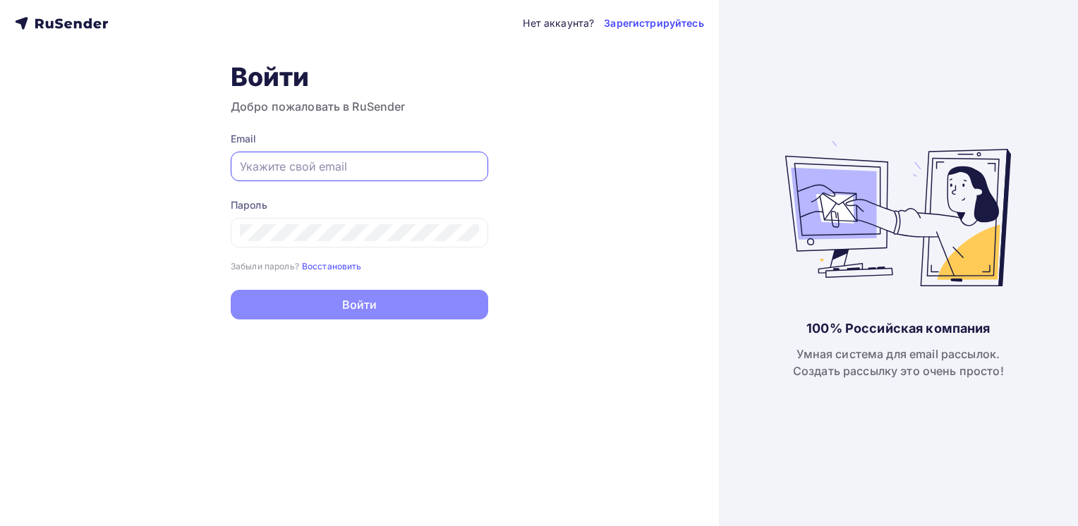
click at [279, 168] on input "text" at bounding box center [359, 166] width 239 height 17
paste input "[EMAIL_ADDRESS][DOMAIN_NAME]"
type input "[EMAIL_ADDRESS][DOMAIN_NAME]"
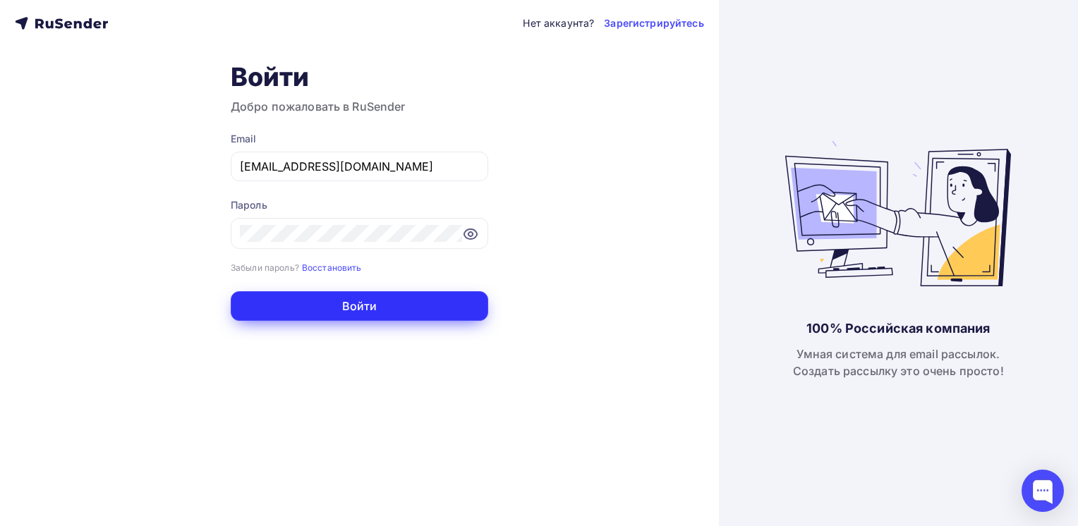
click at [355, 306] on button "Войти" at bounding box center [359, 306] width 257 height 30
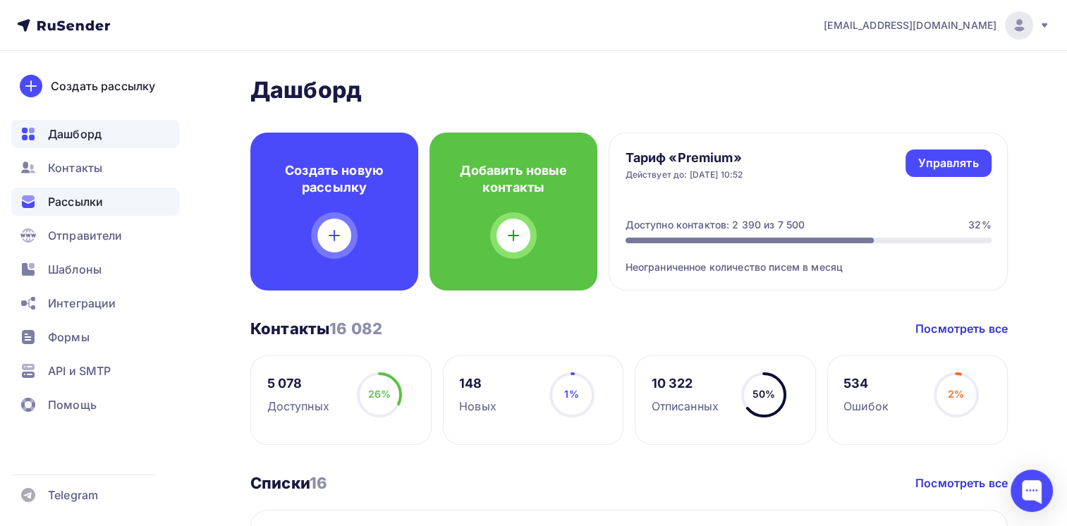
click at [83, 199] on span "Рассылки" at bounding box center [75, 201] width 55 height 17
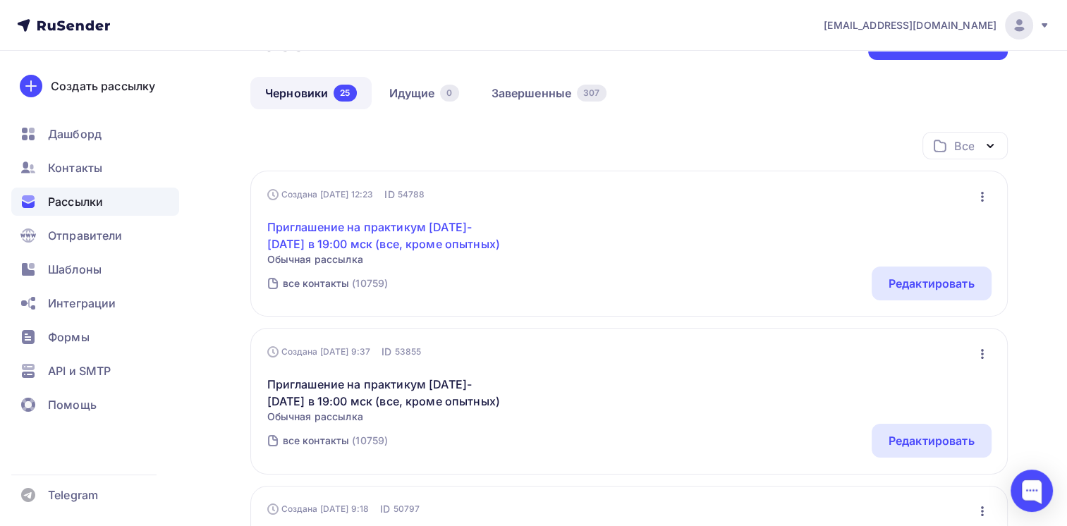
scroll to position [71, 0]
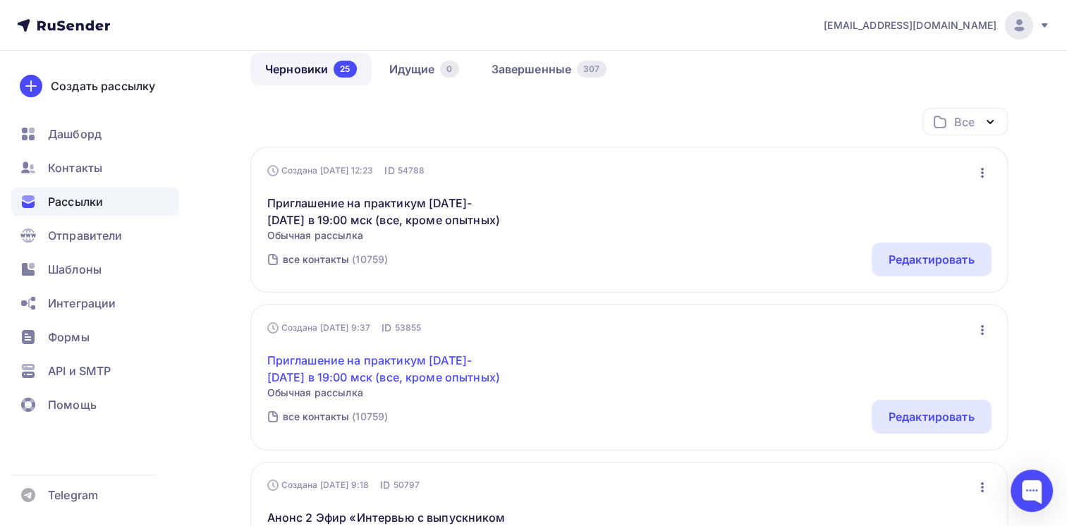
click at [415, 377] on link "Приглашение на практикум 30-31 июля в 19:00 мск (все, кроме опытных)" at bounding box center [388, 369] width 242 height 34
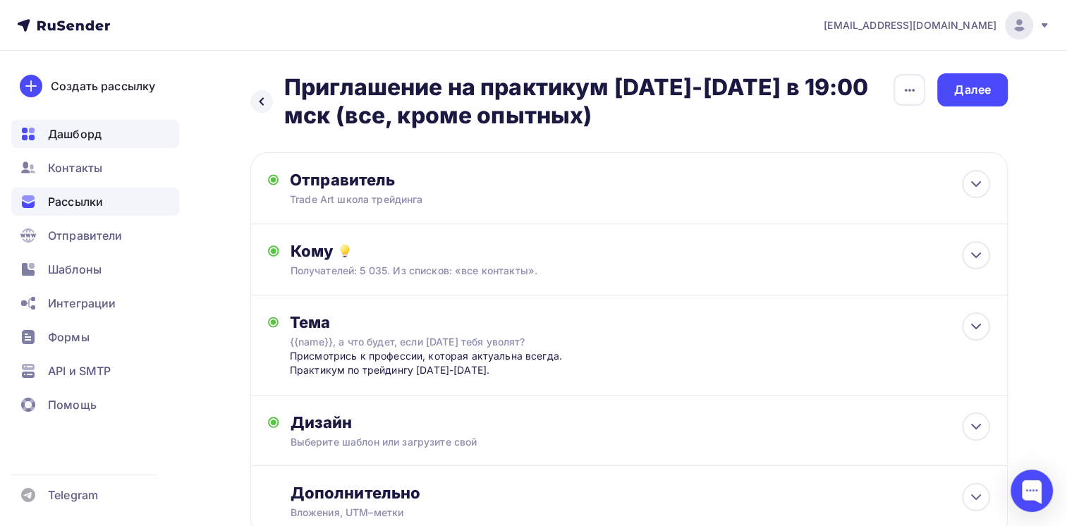
click at [71, 134] on span "Дашборд" at bounding box center [75, 134] width 54 height 17
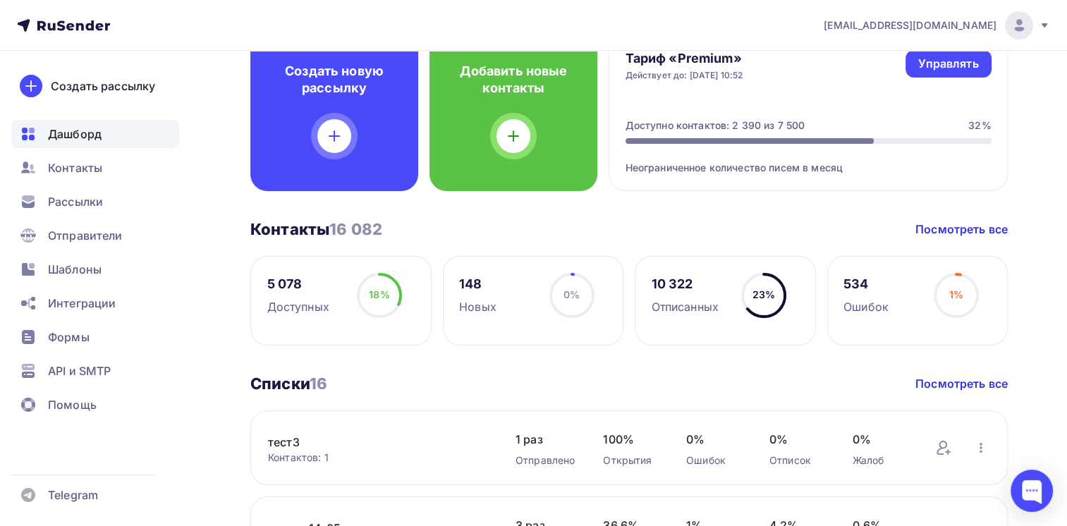
scroll to position [212, 0]
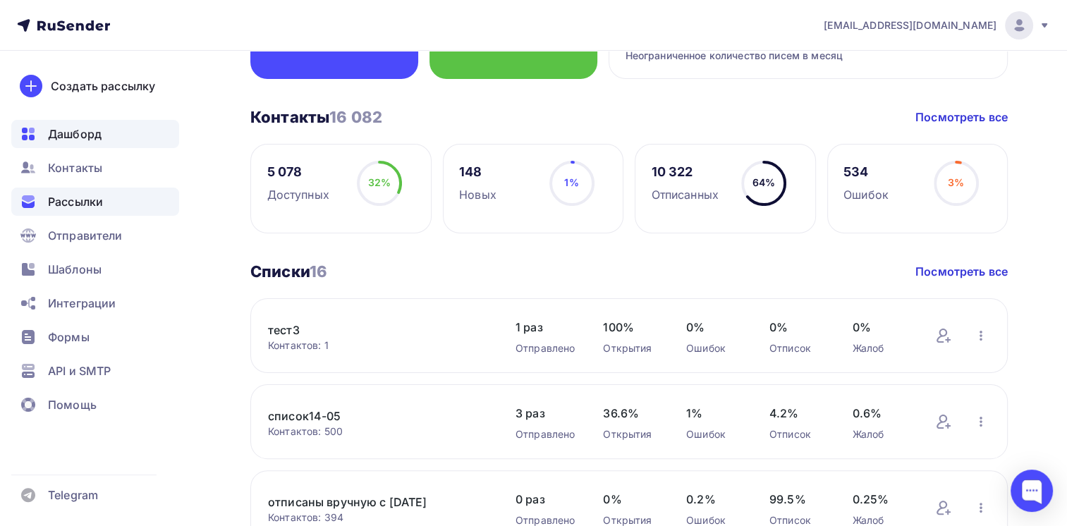
click at [71, 206] on span "Рассылки" at bounding box center [75, 201] width 55 height 17
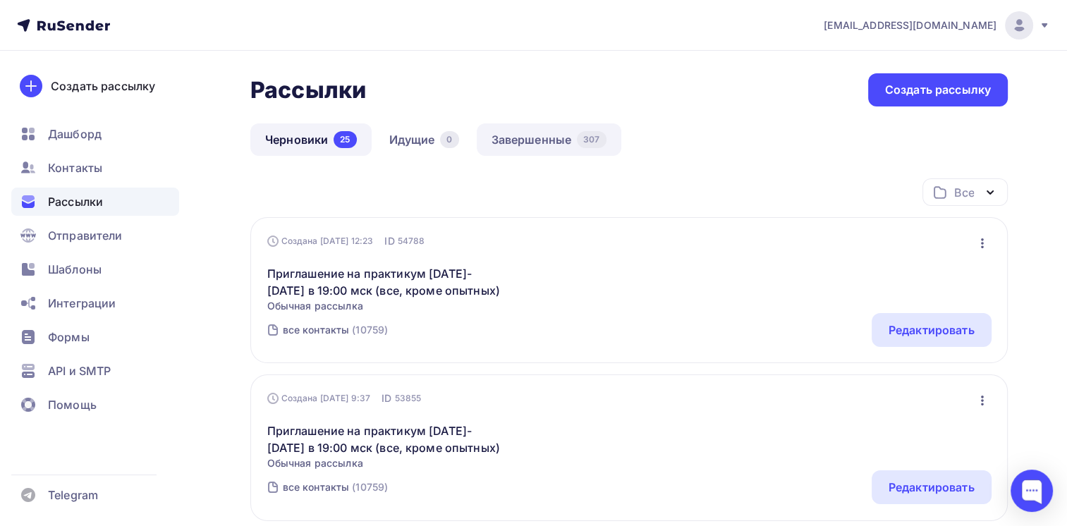
click at [514, 151] on link "Завершенные 307" at bounding box center [549, 139] width 145 height 32
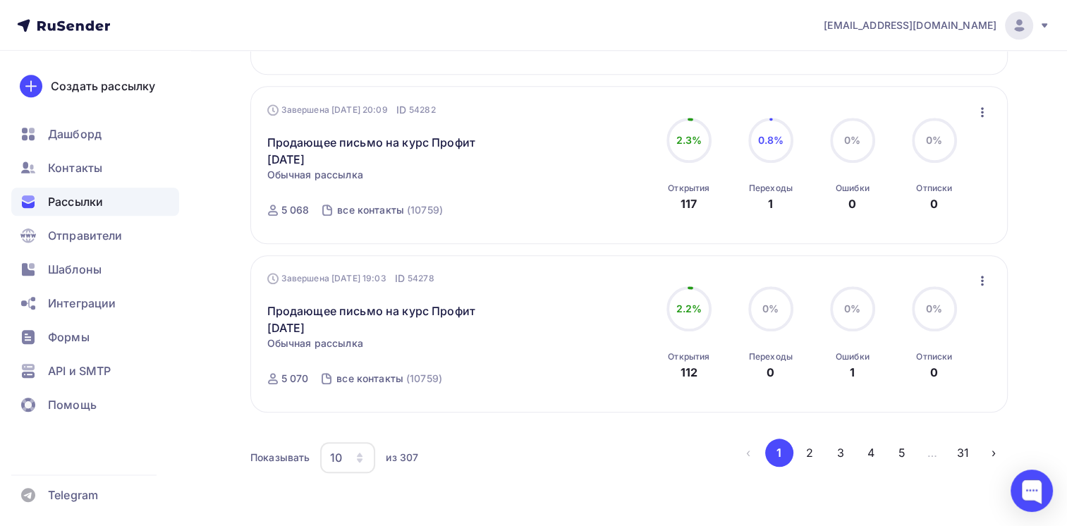
scroll to position [1534, 0]
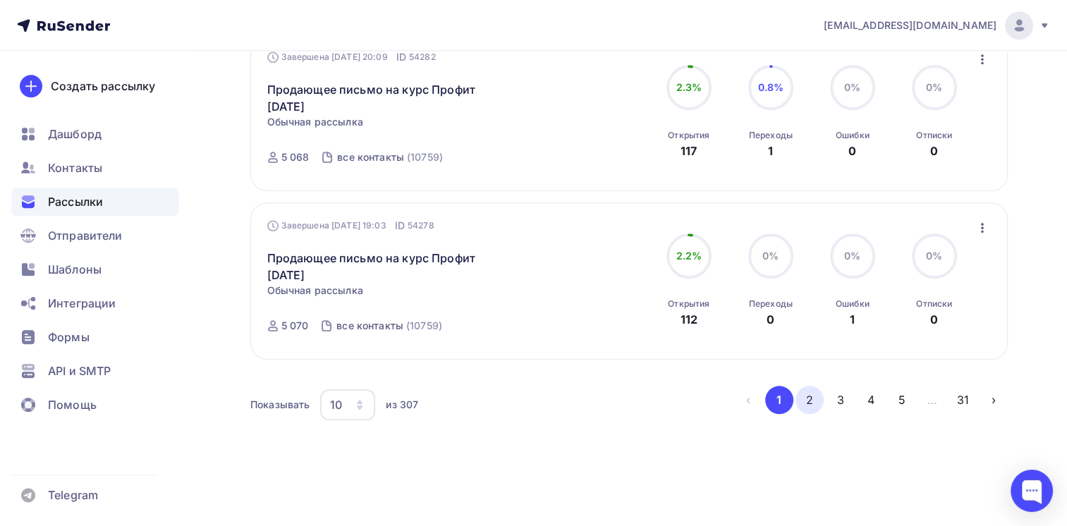
click at [820, 393] on button "2" at bounding box center [809, 400] width 28 height 28
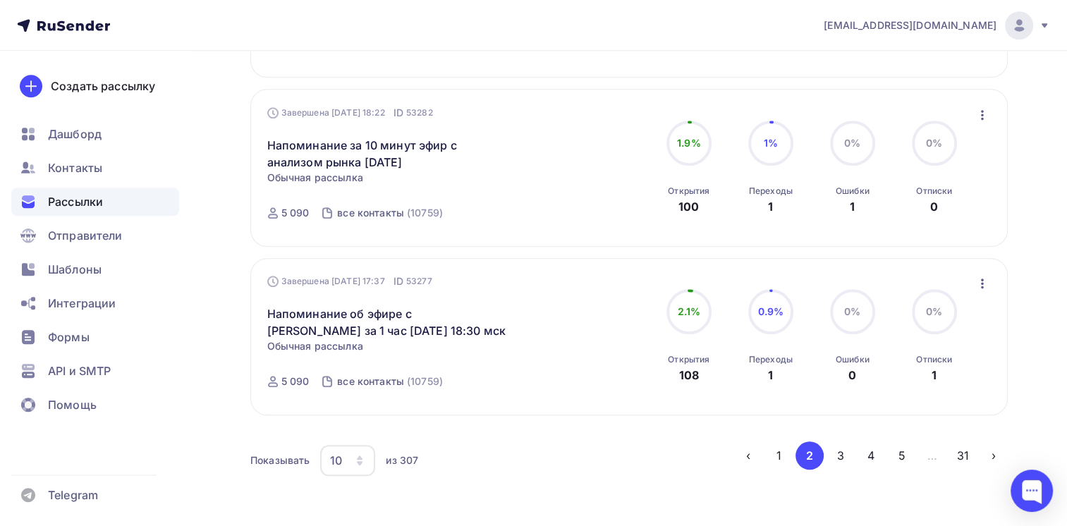
scroll to position [1483, 0]
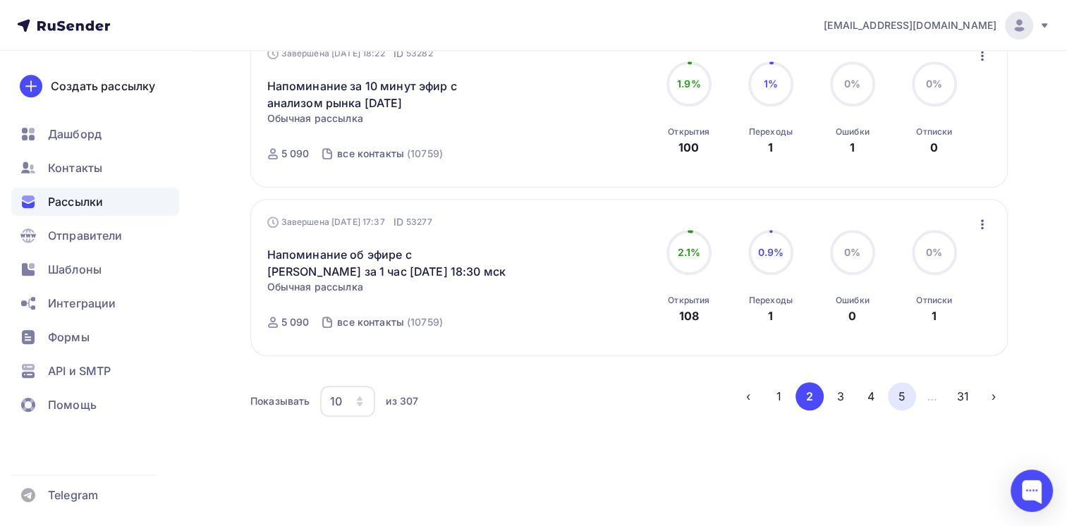
click at [899, 398] on button "5" at bounding box center [902, 396] width 28 height 28
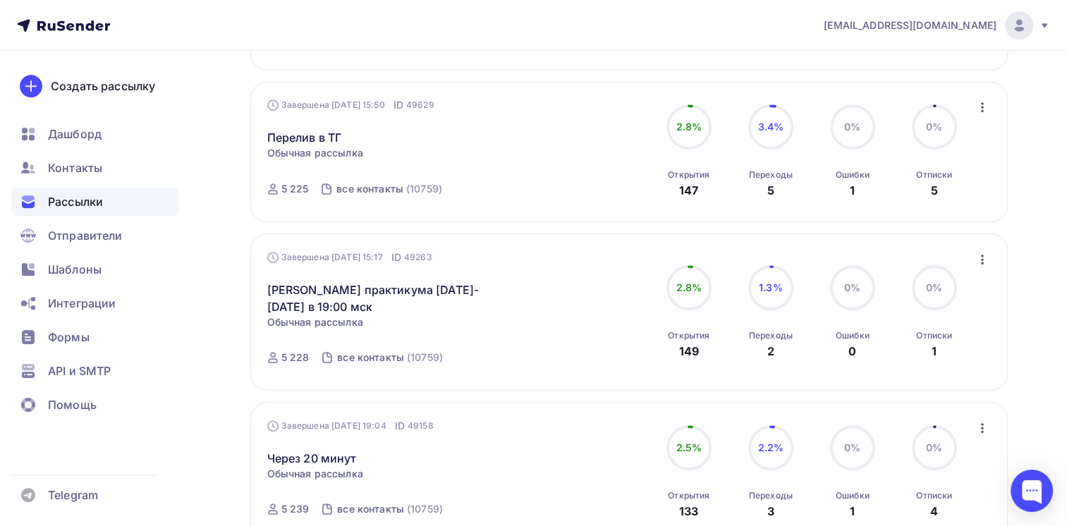
scroll to position [1083, 0]
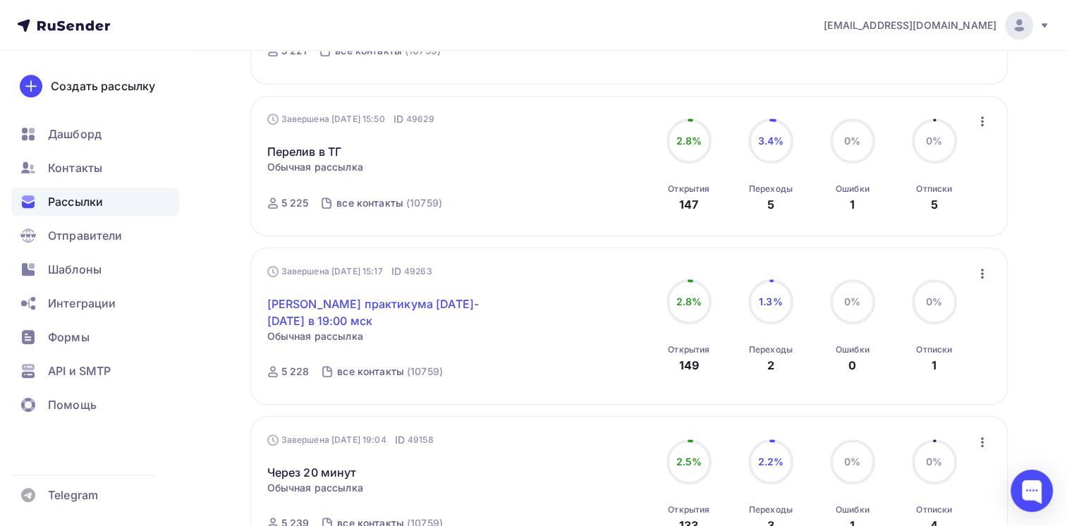
click at [396, 303] on link "Анонс практикума 18-19 июня в 19:00 мск" at bounding box center [388, 312] width 242 height 34
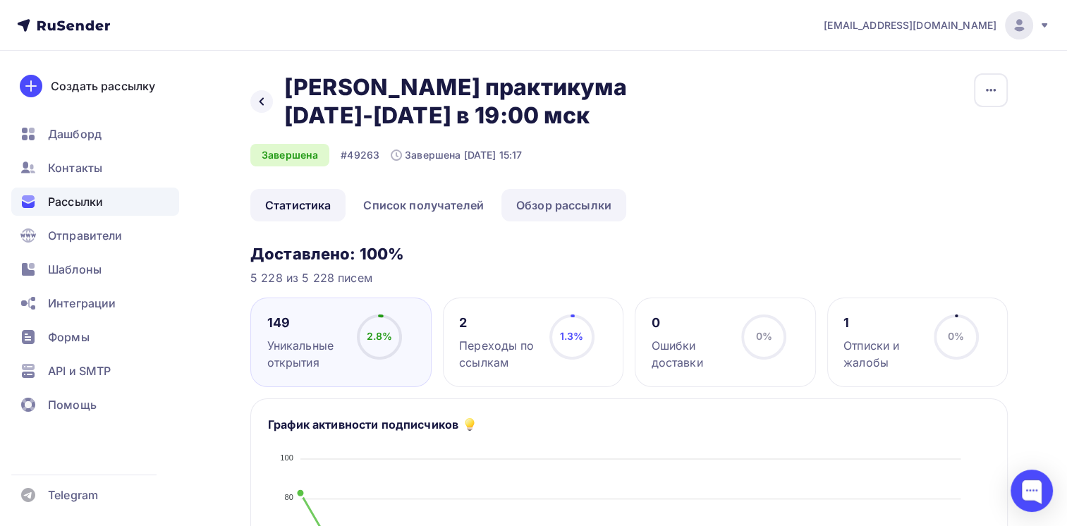
click at [524, 210] on link "Обзор рассылки" at bounding box center [563, 205] width 125 height 32
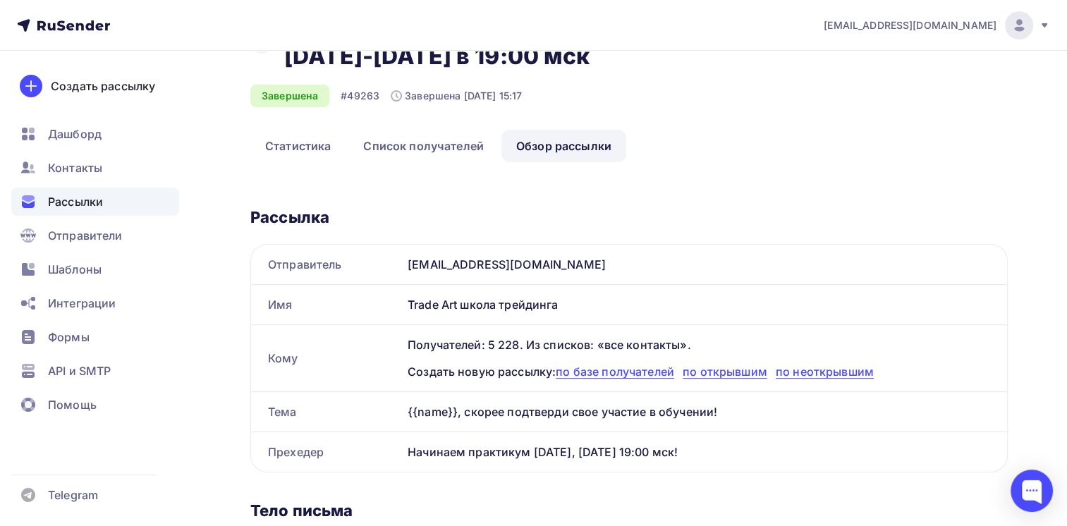
scroll to position [56, 0]
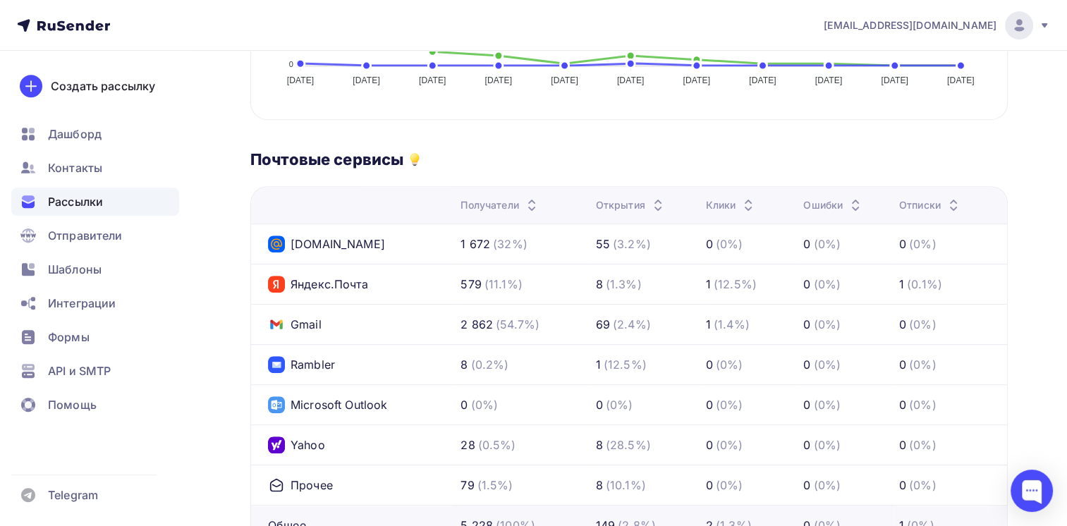
scroll to position [635, 0]
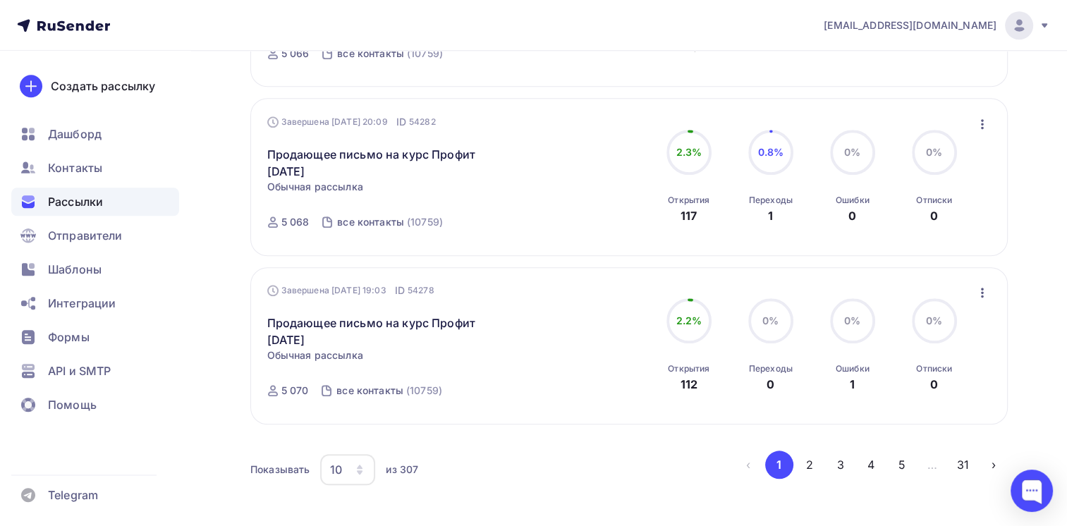
scroll to position [1534, 0]
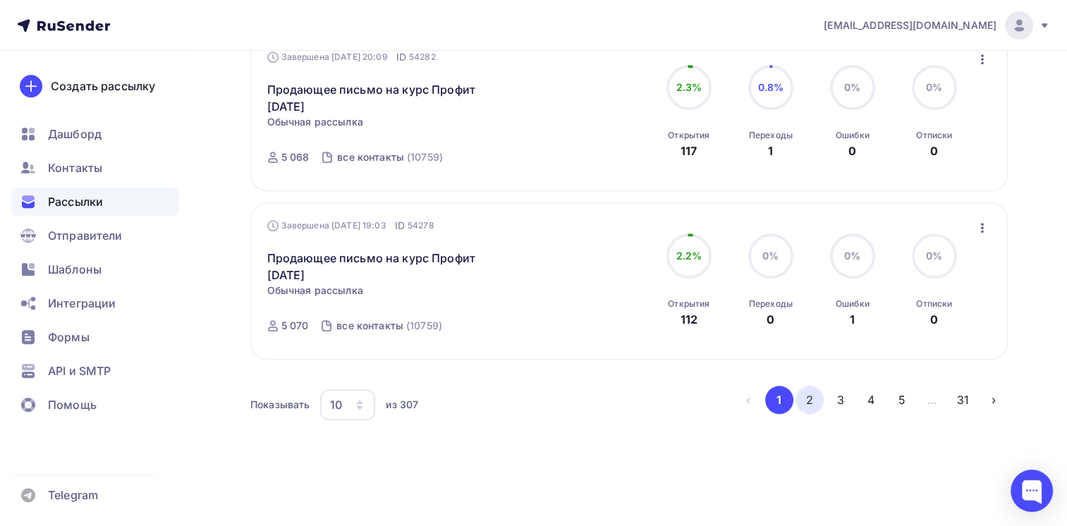
click at [806, 395] on button "2" at bounding box center [809, 400] width 28 height 28
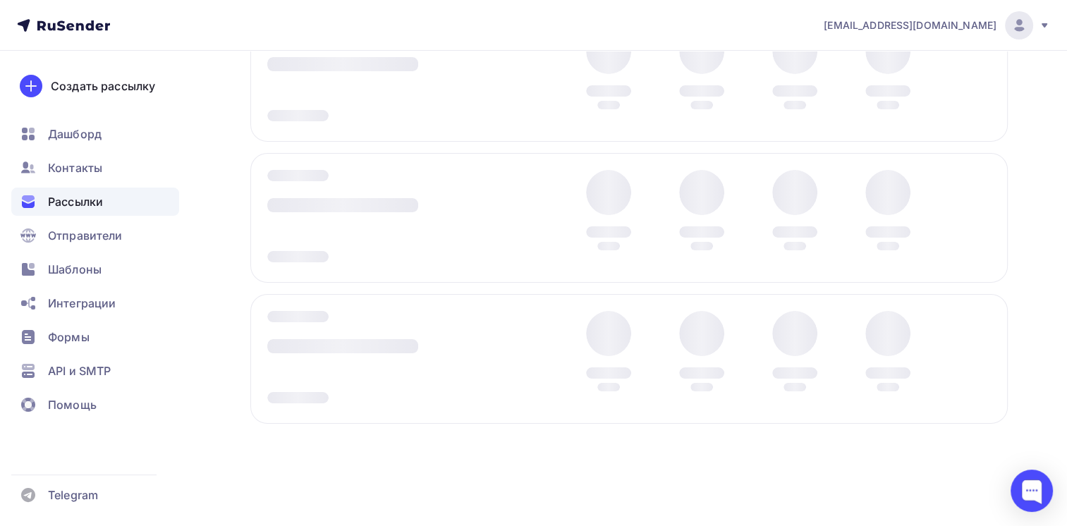
scroll to position [166, 0]
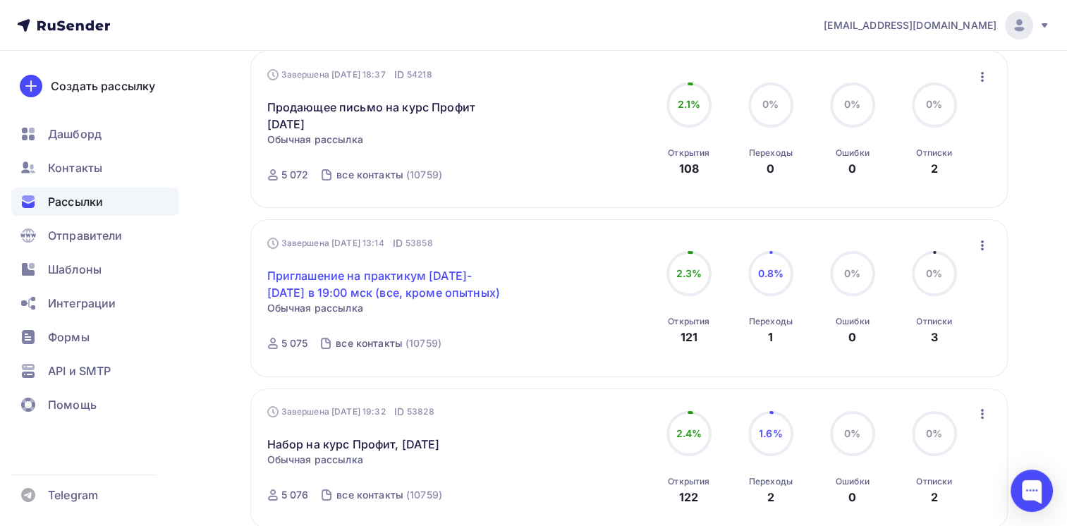
click at [437, 283] on link "Приглашение на практикум 30-31 июля в 19:00 мск (все, кроме опытных)" at bounding box center [388, 284] width 242 height 34
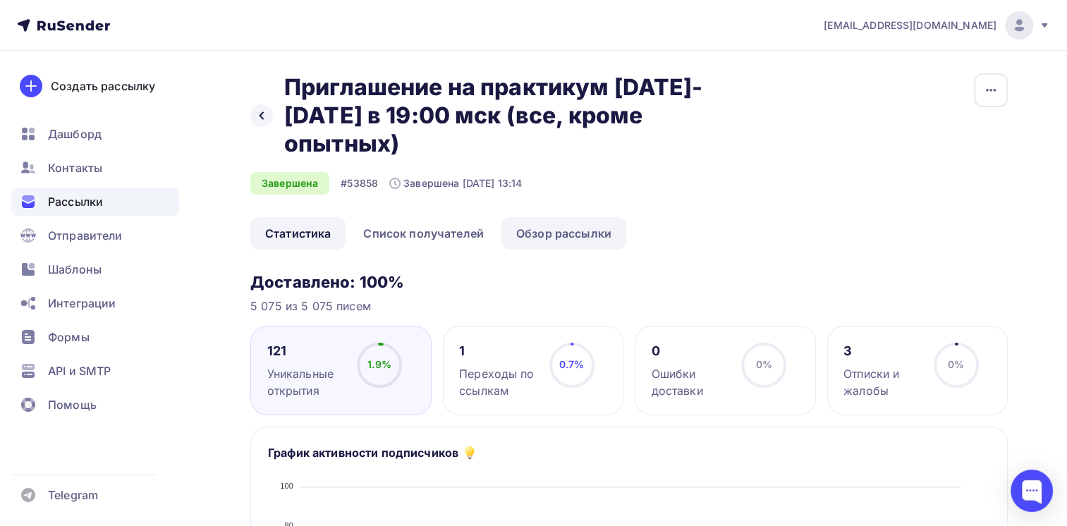
click at [580, 238] on link "Обзор рассылки" at bounding box center [563, 233] width 125 height 32
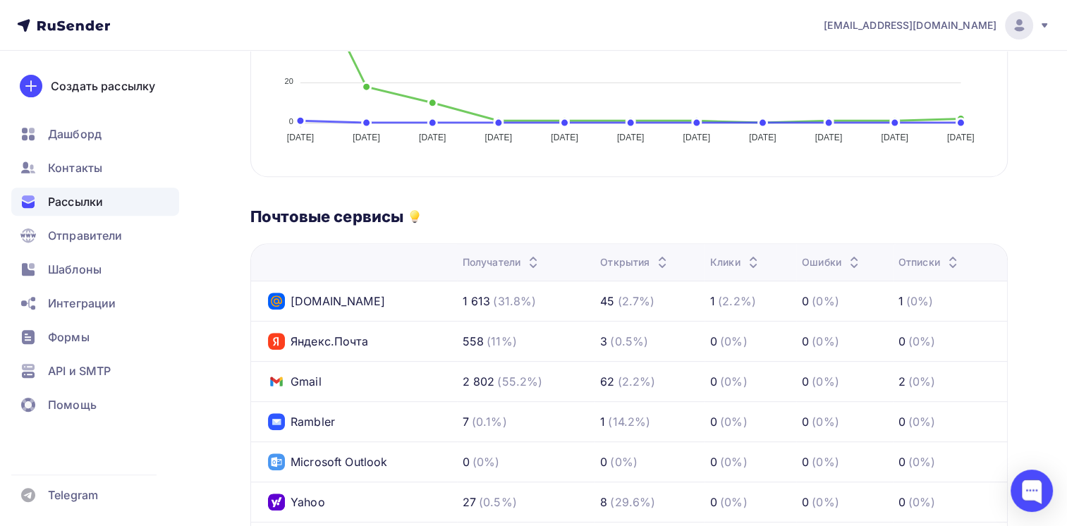
scroll to position [494, 0]
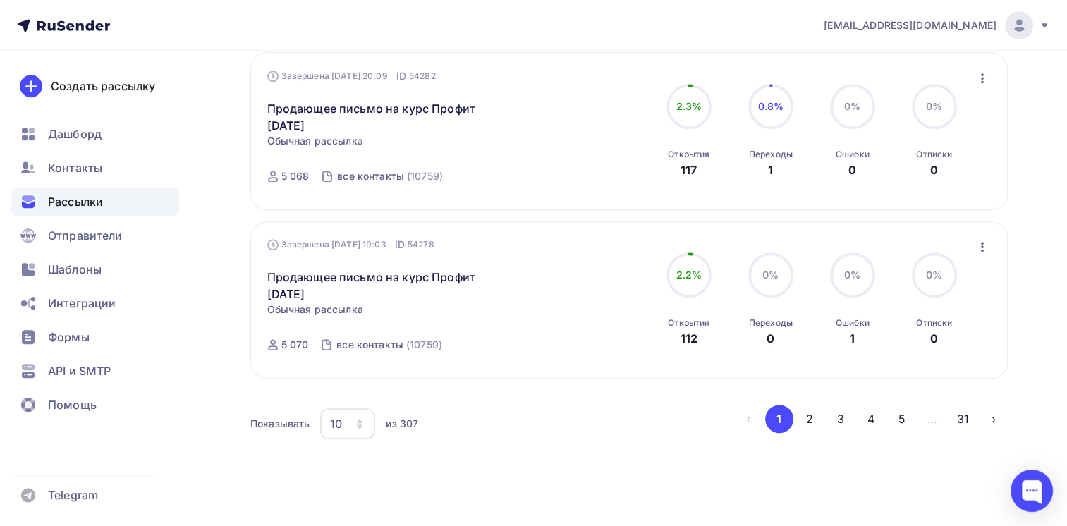
scroll to position [1534, 0]
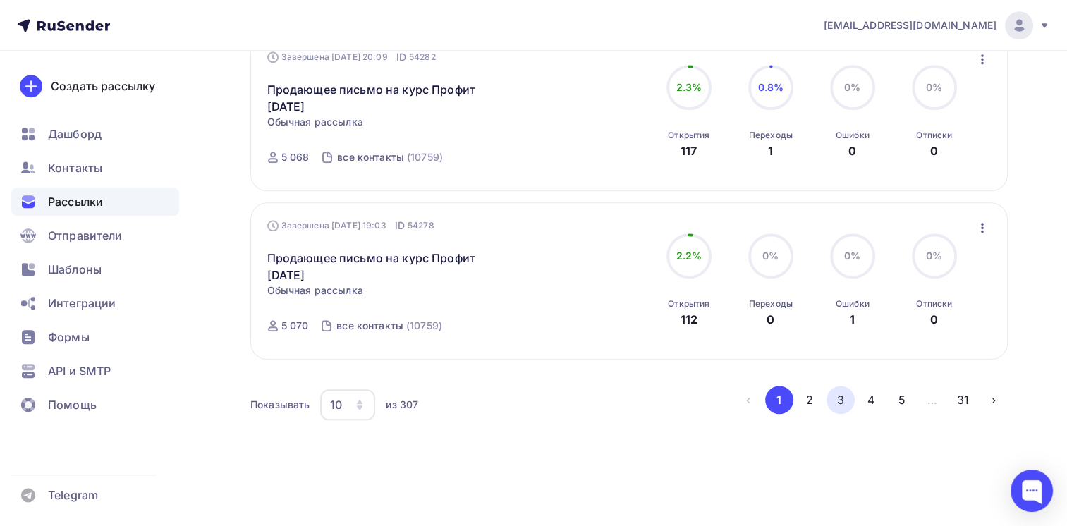
click at [848, 396] on button "3" at bounding box center [840, 400] width 28 height 28
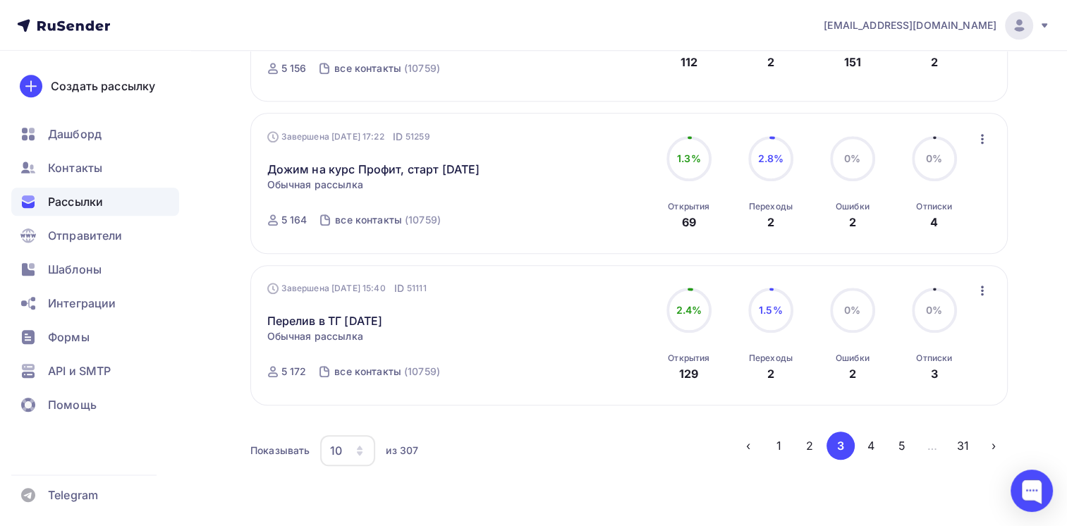
scroll to position [1466, 0]
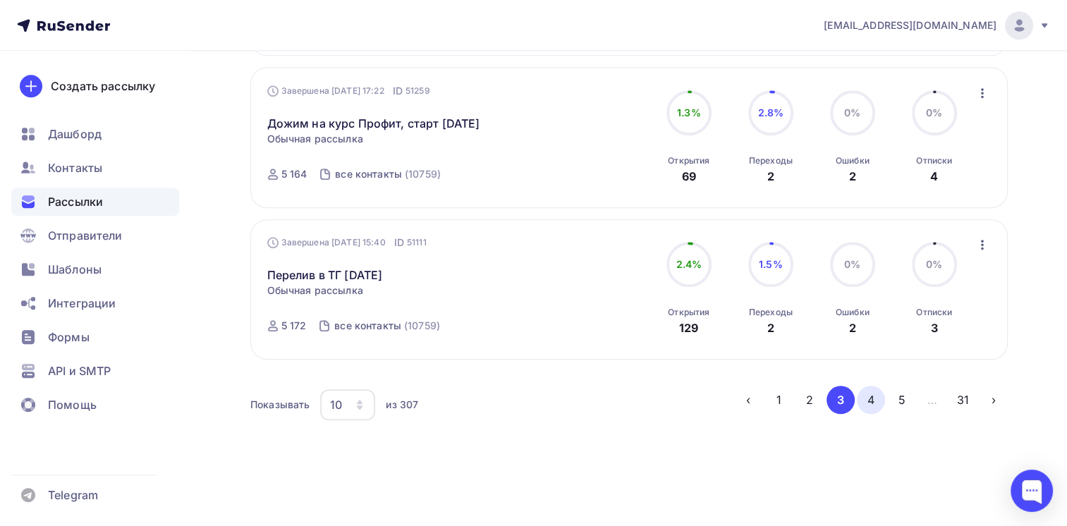
click at [877, 393] on button "4" at bounding box center [871, 400] width 28 height 28
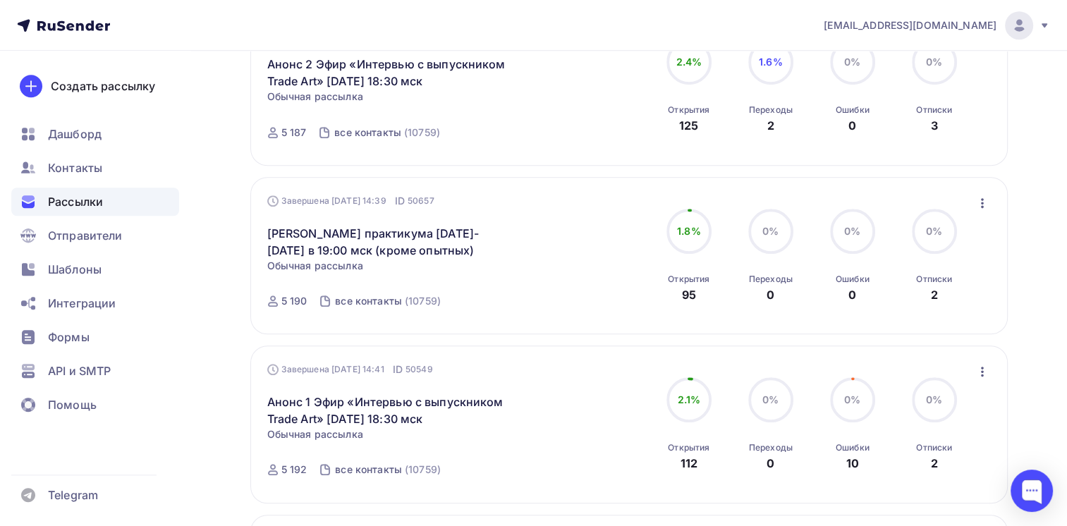
scroll to position [1449, 0]
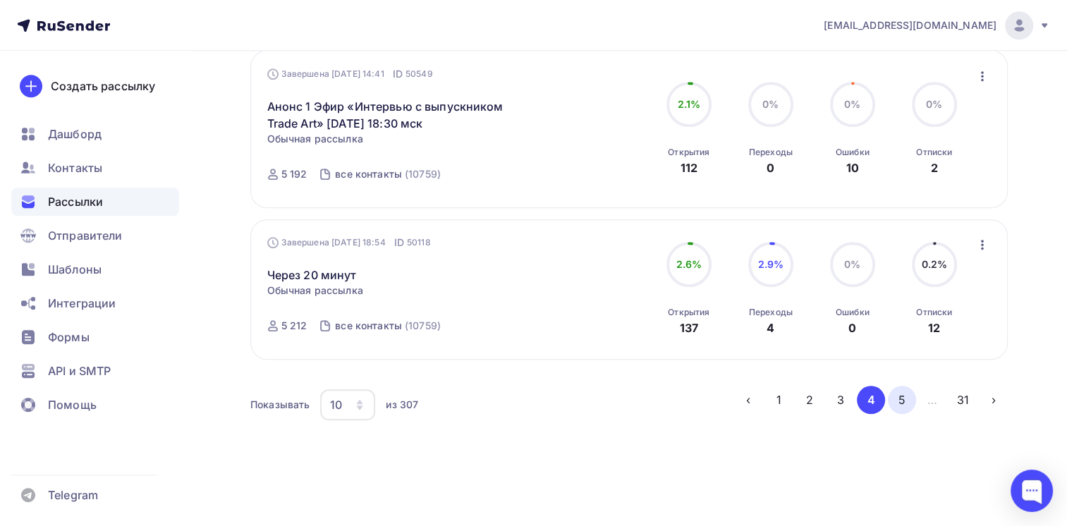
click at [893, 398] on button "5" at bounding box center [902, 400] width 28 height 28
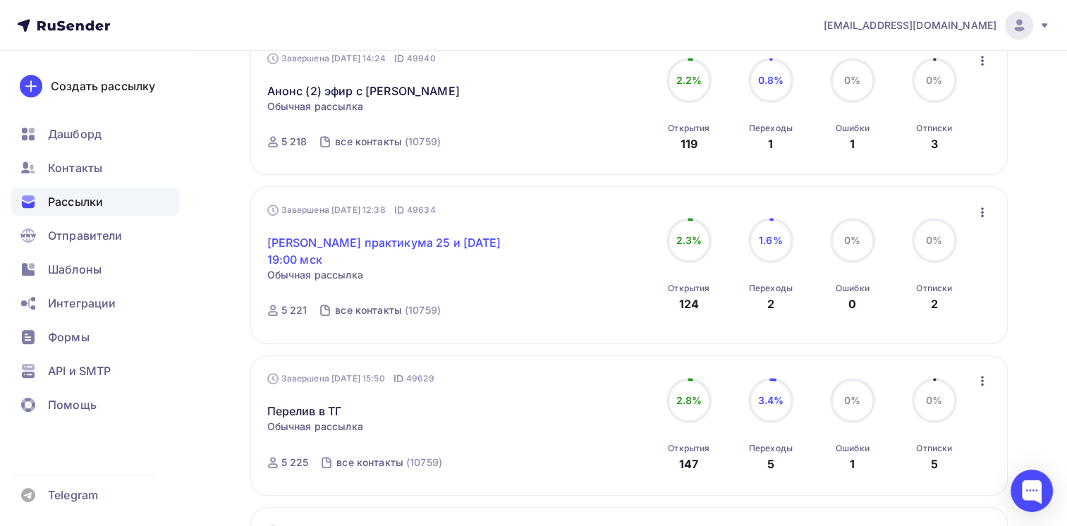
scroll to position [801, 0]
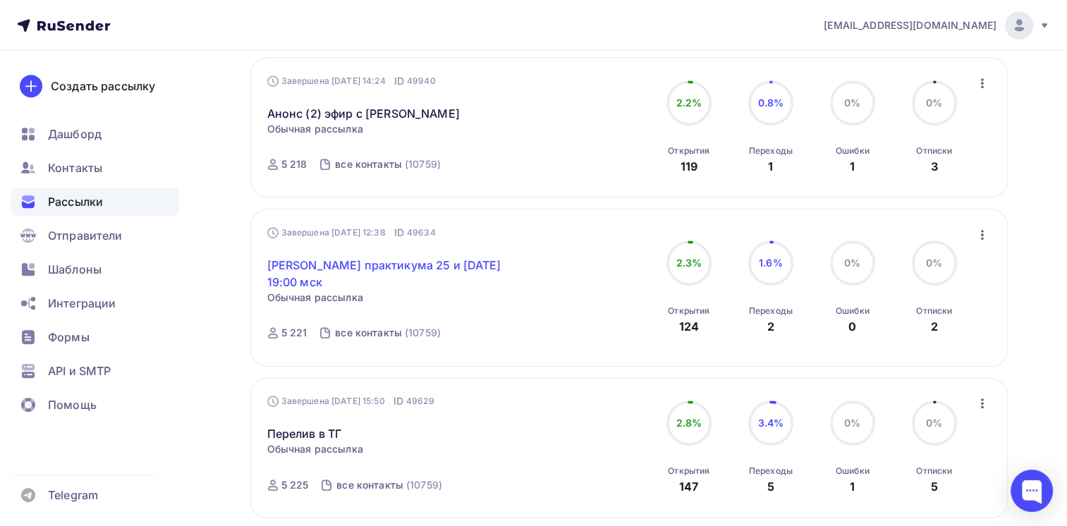
click at [424, 272] on link "Анонс практикума 25 и 26 июня в 19:00 мск" at bounding box center [388, 274] width 242 height 34
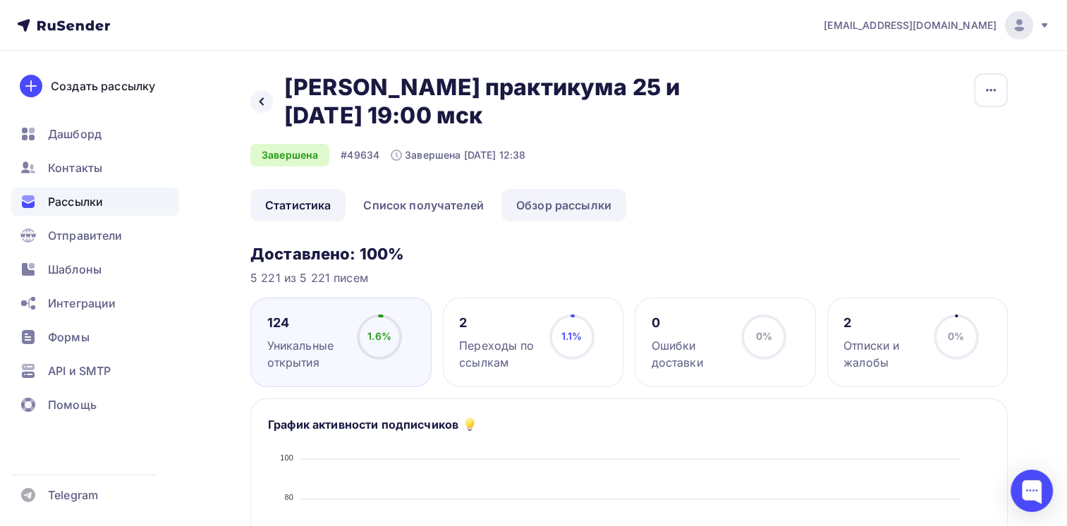
click at [591, 198] on link "Обзор рассылки" at bounding box center [563, 205] width 125 height 32
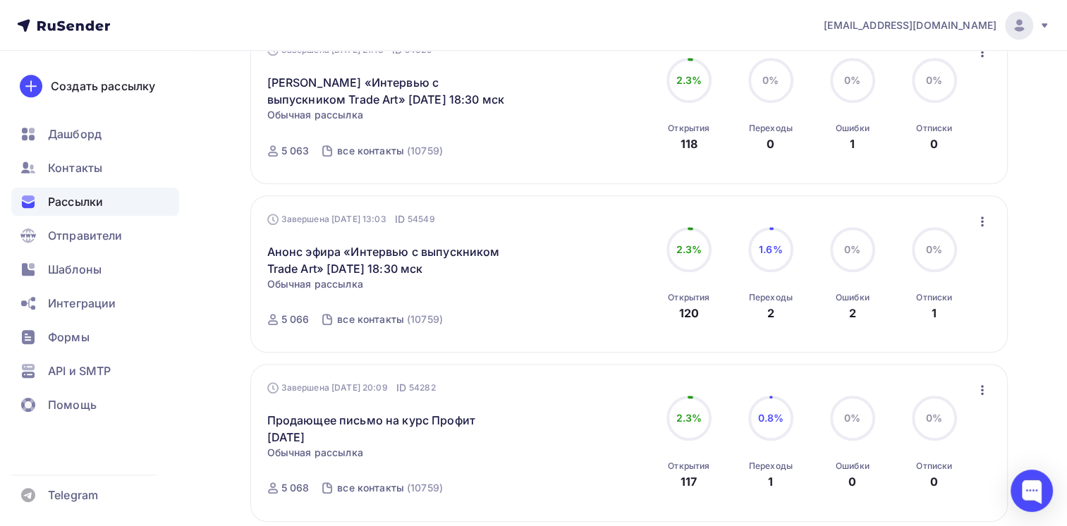
scroll to position [1534, 0]
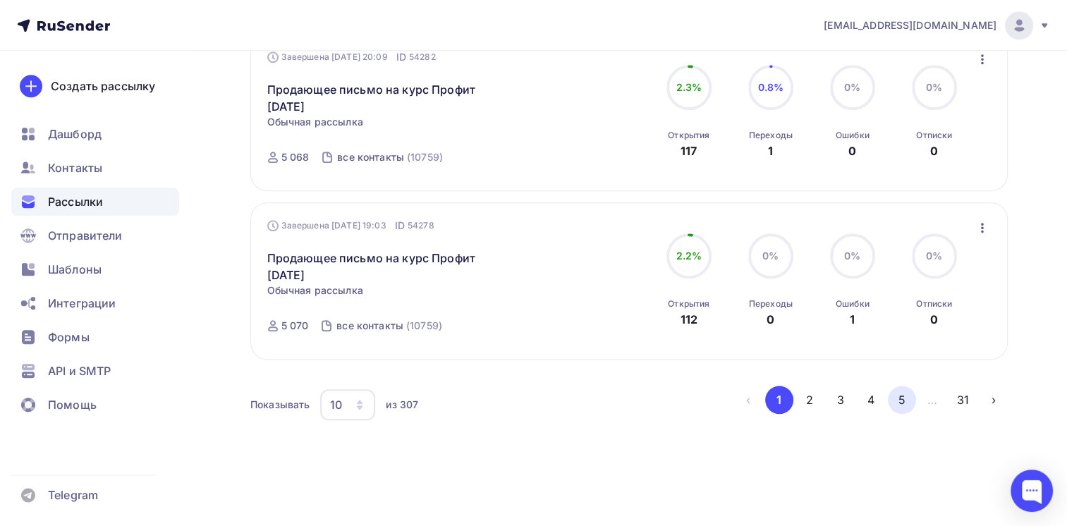
click at [901, 397] on button "5" at bounding box center [902, 400] width 28 height 28
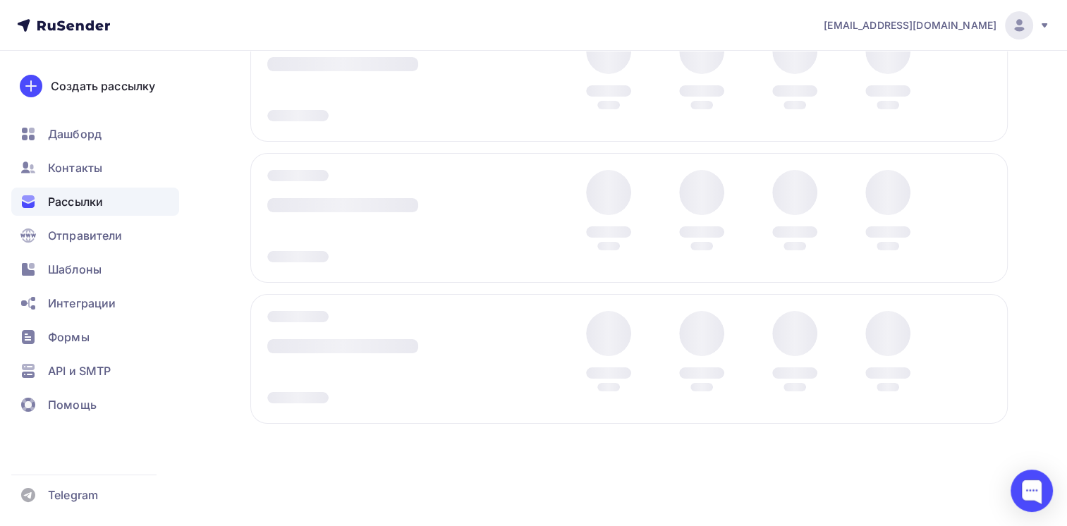
scroll to position [166, 0]
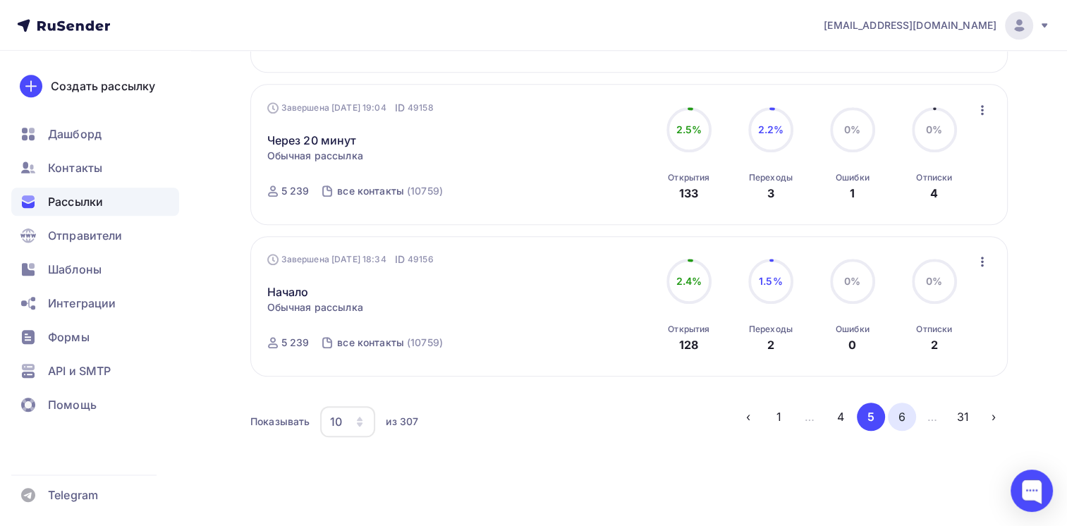
click at [898, 403] on button "6" at bounding box center [902, 417] width 28 height 28
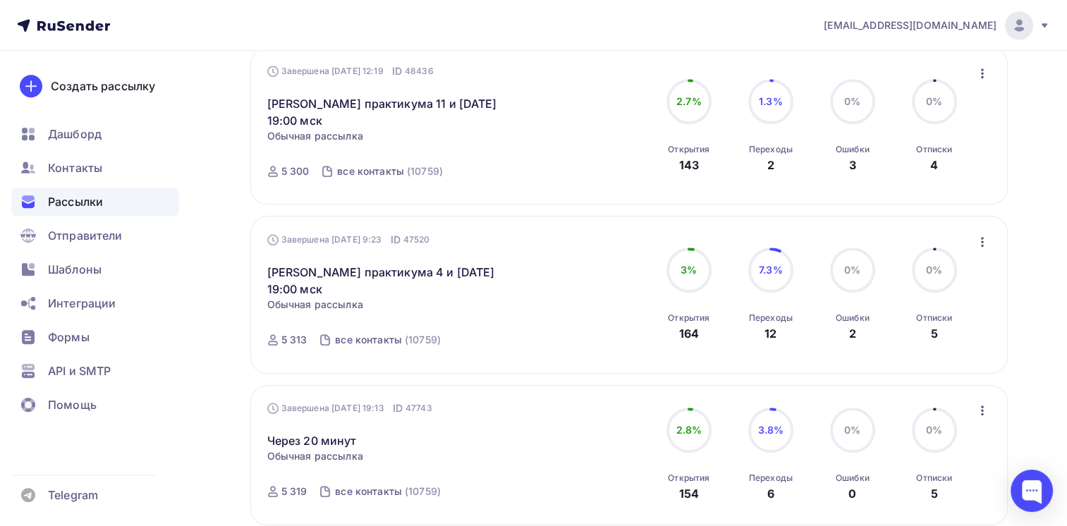
scroll to position [1295, 0]
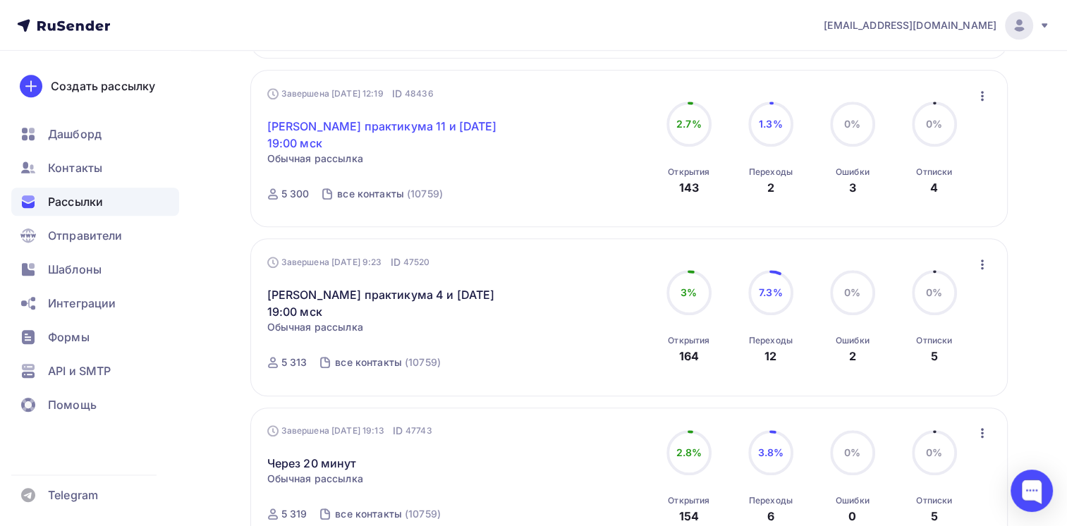
click at [415, 131] on link "Анонс практикума 11 и 12 июня в 19:00 мск" at bounding box center [388, 135] width 242 height 34
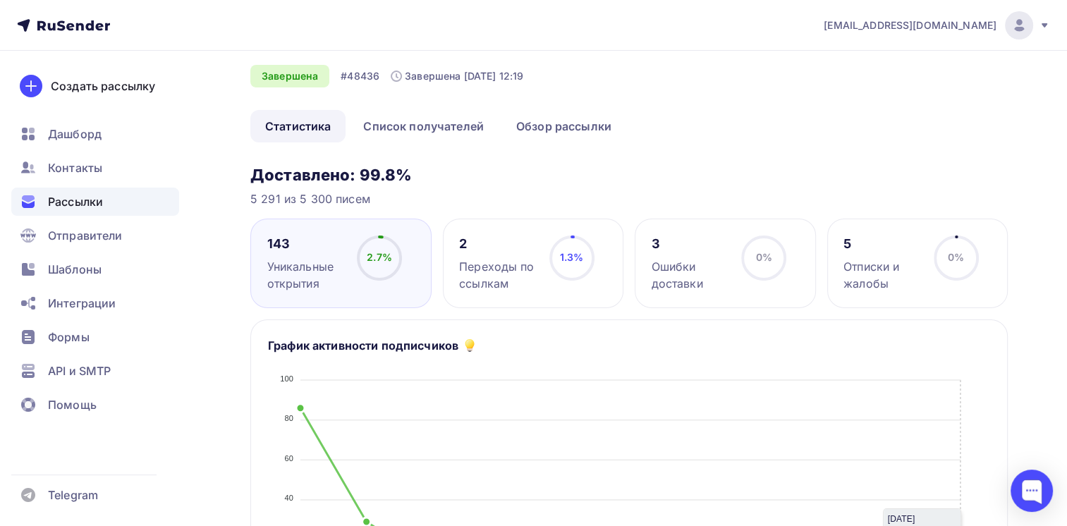
scroll to position [71, 0]
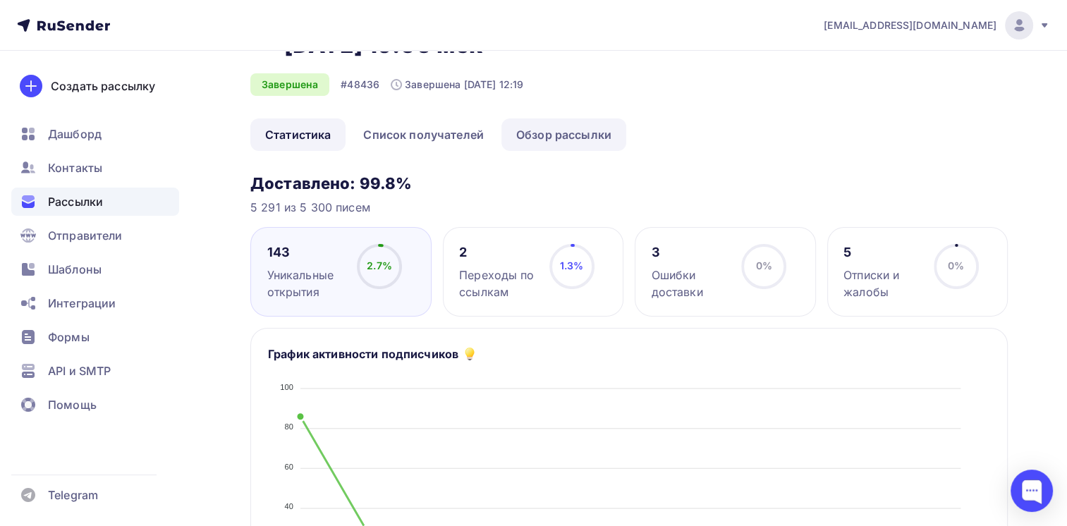
click at [559, 138] on link "Обзор рассылки" at bounding box center [563, 134] width 125 height 32
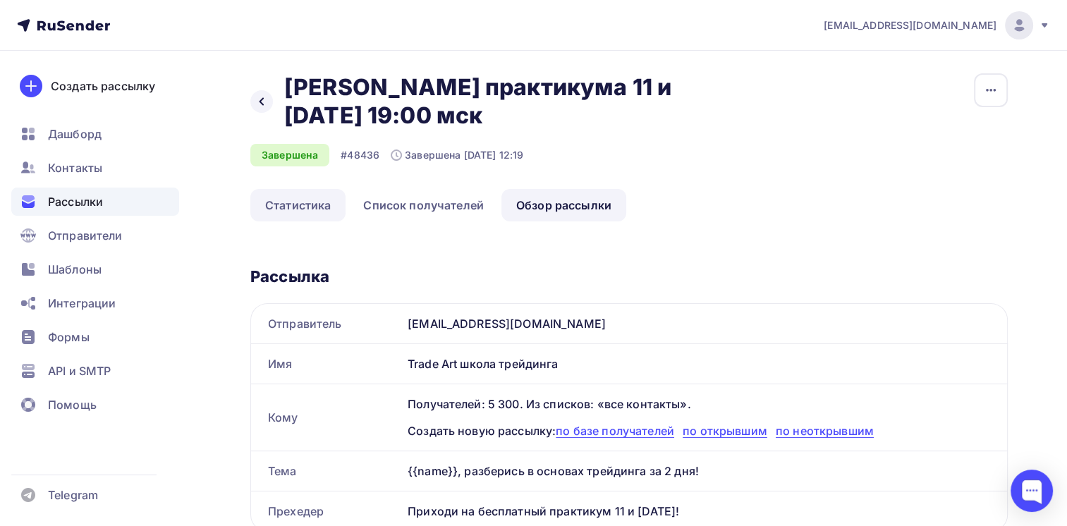
click at [296, 205] on link "Статистика" at bounding box center [297, 205] width 95 height 32
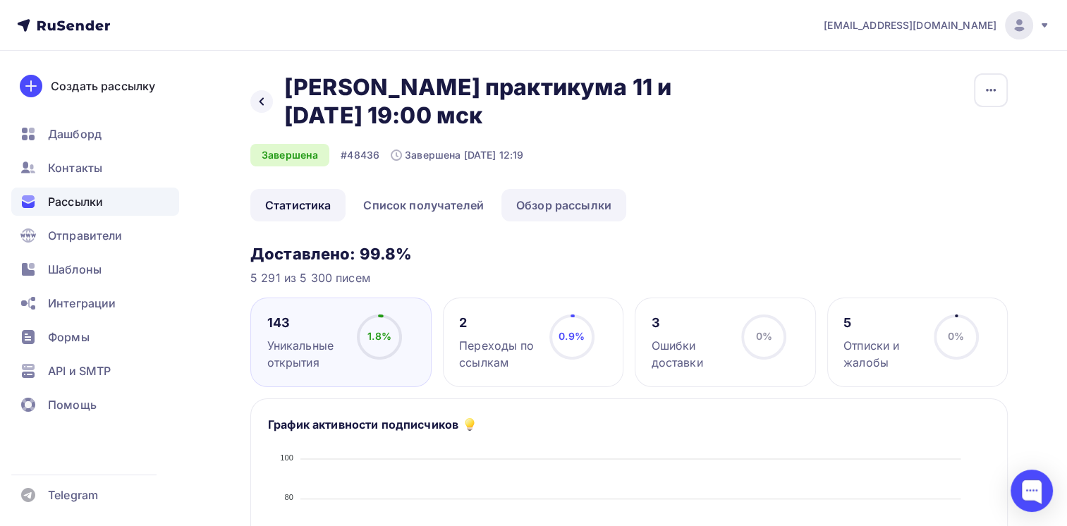
click at [564, 202] on link "Обзор рассылки" at bounding box center [563, 205] width 125 height 32
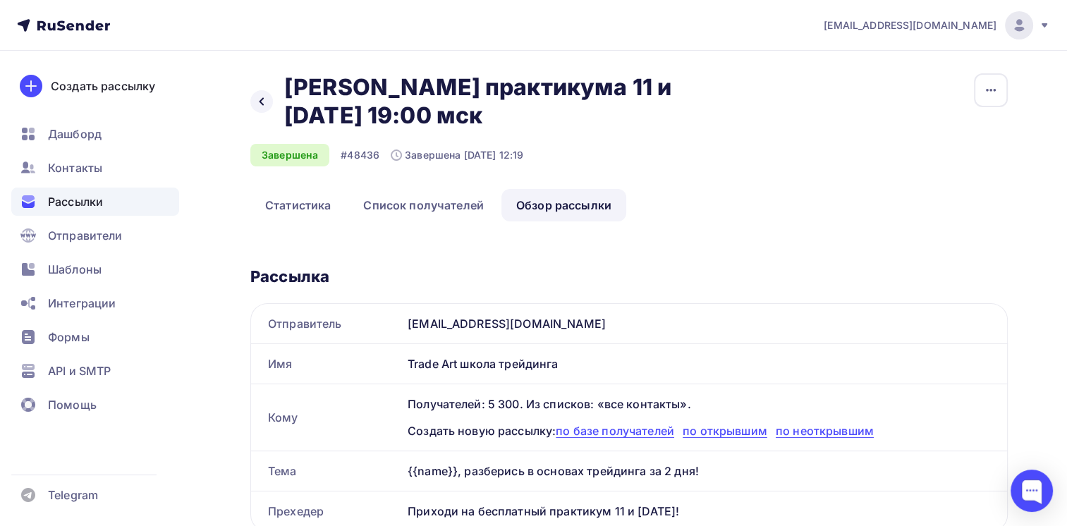
scroll to position [141, 0]
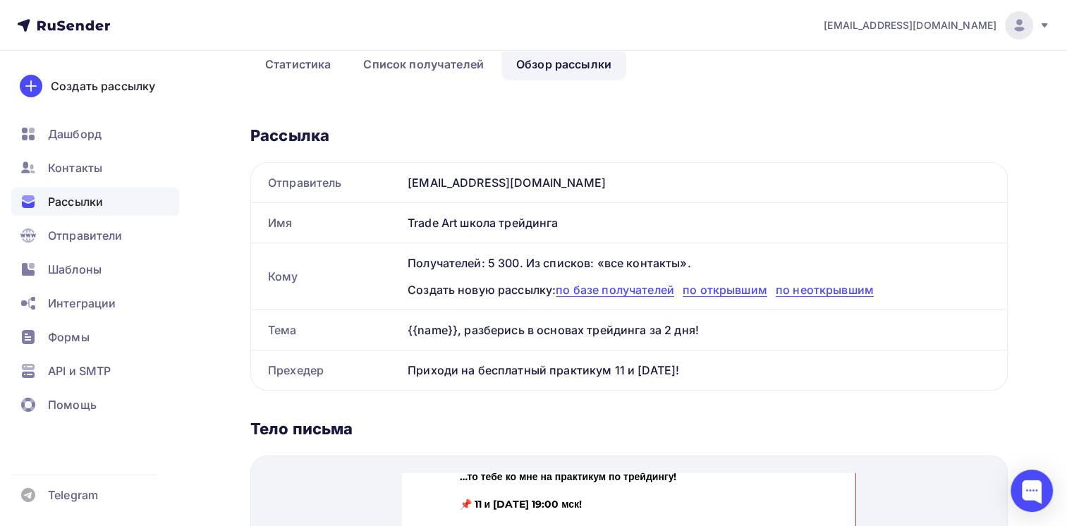
drag, startPoint x: 712, startPoint y: 329, endPoint x: 364, endPoint y: 329, distance: 347.7
click at [364, 329] on div "Тема {{name}}, разберись в основах трейдинга за 2 дня!" at bounding box center [628, 330] width 757 height 40
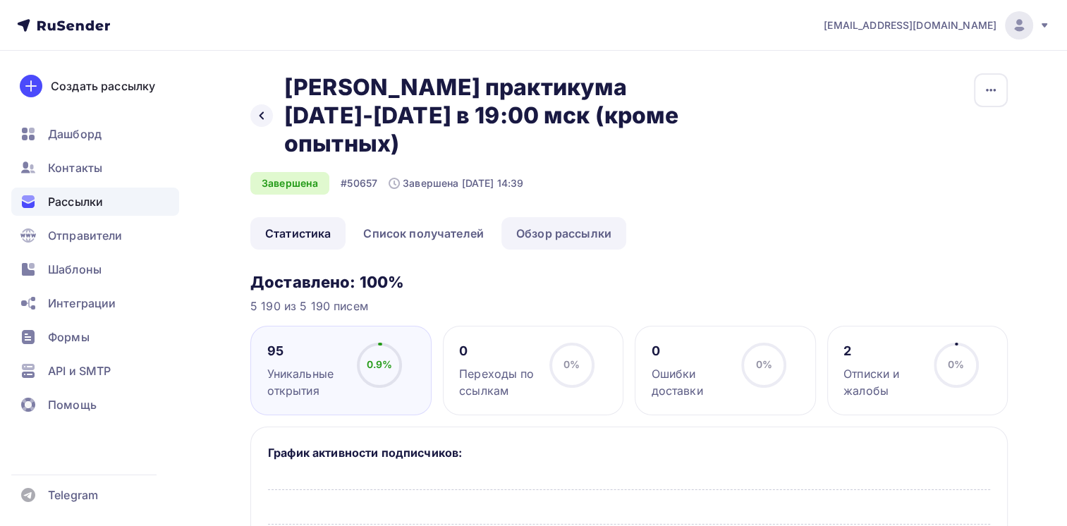
click at [575, 217] on link "Обзор рассылки" at bounding box center [563, 233] width 125 height 32
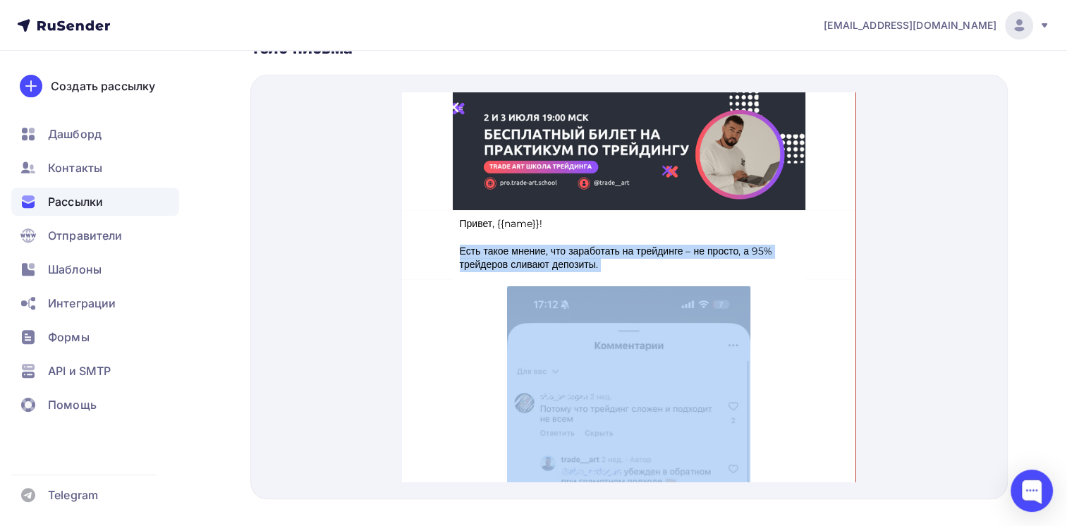
drag, startPoint x: 726, startPoint y: 308, endPoint x: 582, endPoint y: 223, distance: 167.3
click at [696, 243] on p "Есть такое мнение, что заработать на трейдинге – не просто, а 95% трейдеров сли…" at bounding box center [629, 242] width 338 height 28
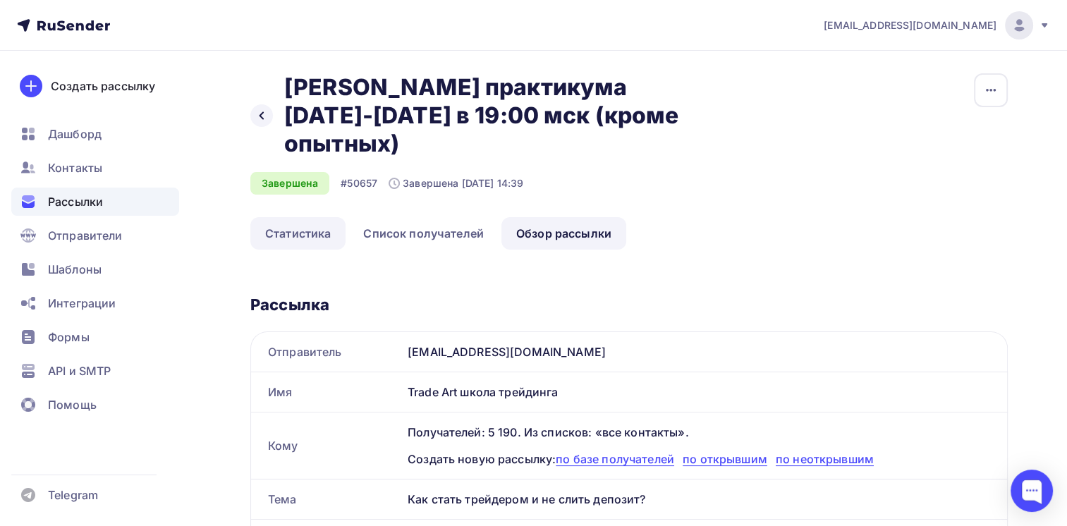
click at [288, 217] on link "Статистика" at bounding box center [297, 233] width 95 height 32
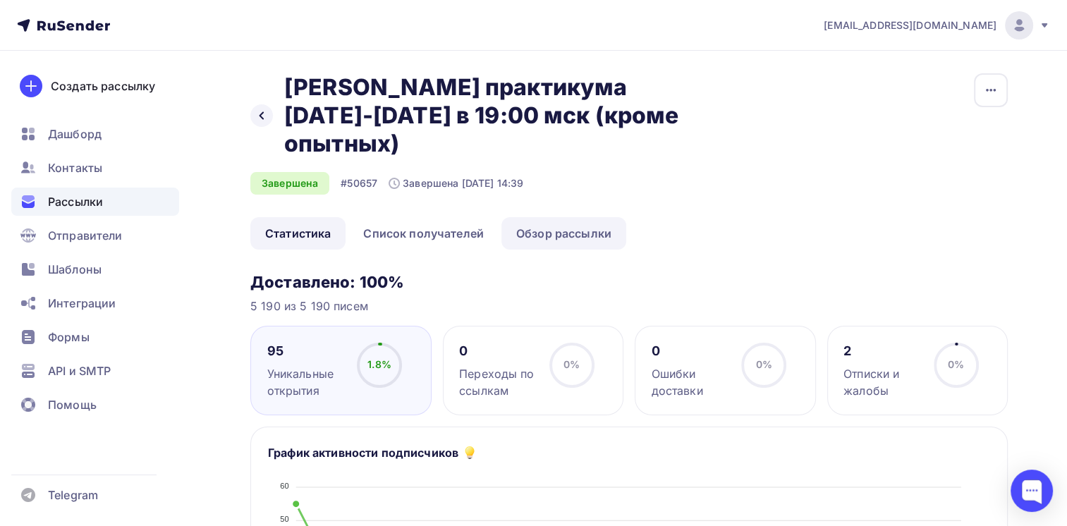
click at [562, 217] on link "Обзор рассылки" at bounding box center [563, 233] width 125 height 32
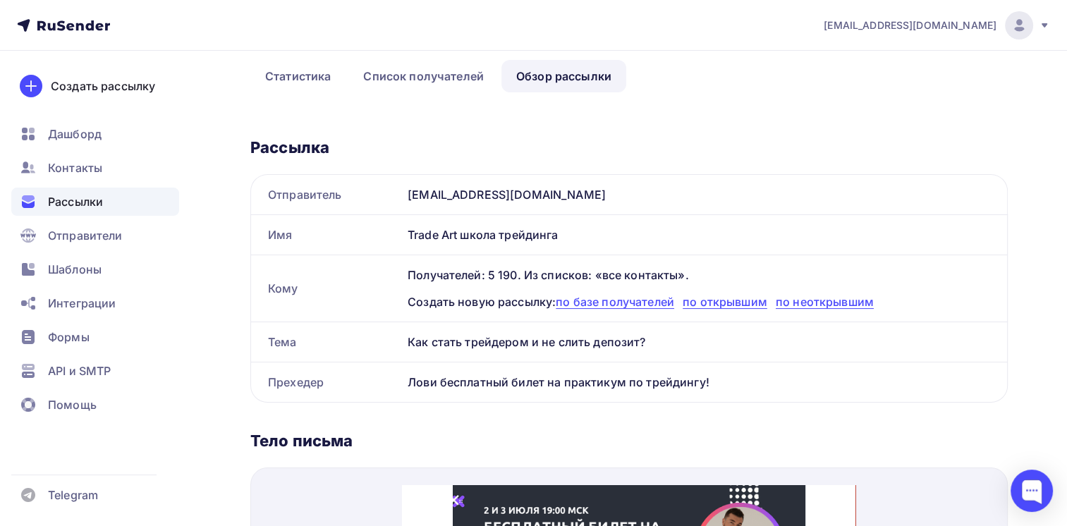
scroll to position [353, 0]
